Goal: Information Seeking & Learning: Learn about a topic

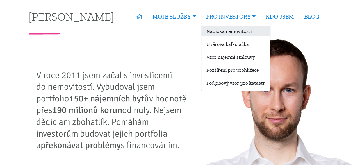
click at [219, 30] on link "Nabídka nemovitostí" at bounding box center [235, 31] width 69 height 10
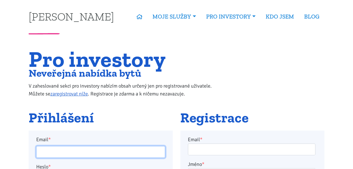
click at [73, 152] on input "Email *" at bounding box center [100, 152] width 129 height 12
type input "[EMAIL_ADDRESS][DOMAIN_NAME]"
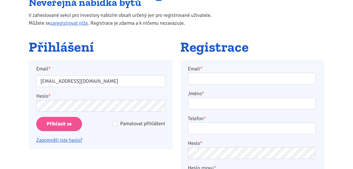
scroll to position [79, 0]
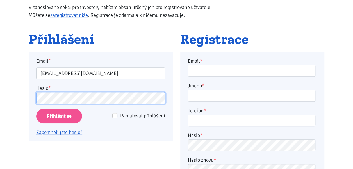
click at [36, 109] on input "Přihlásit se" at bounding box center [59, 116] width 46 height 14
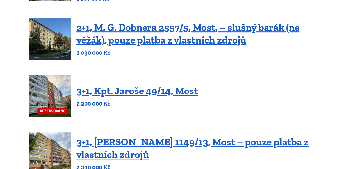
scroll to position [135, 0]
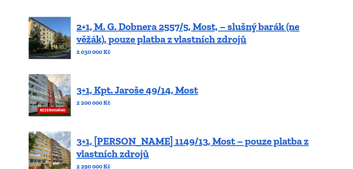
click at [44, 96] on img at bounding box center [50, 95] width 42 height 42
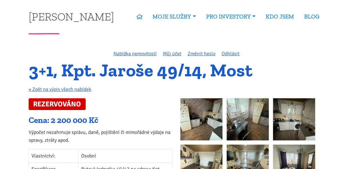
click at [142, 53] on link "Nabídka nemovitostí" at bounding box center [134, 54] width 43 height 6
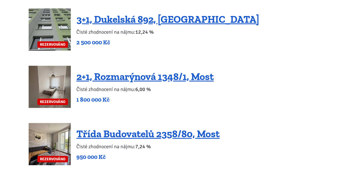
scroll to position [1315, 0]
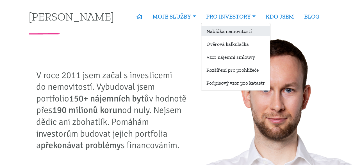
click at [213, 31] on link "Nabídka nemovitostí" at bounding box center [235, 31] width 69 height 10
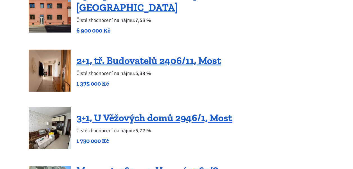
scroll to position [843, 0]
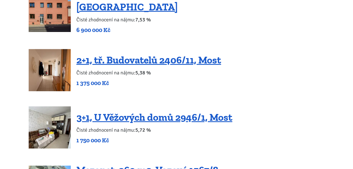
click at [58, 70] on img at bounding box center [50, 70] width 42 height 42
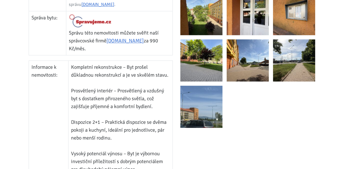
scroll to position [348, 0]
